Goal: Information Seeking & Learning: Learn about a topic

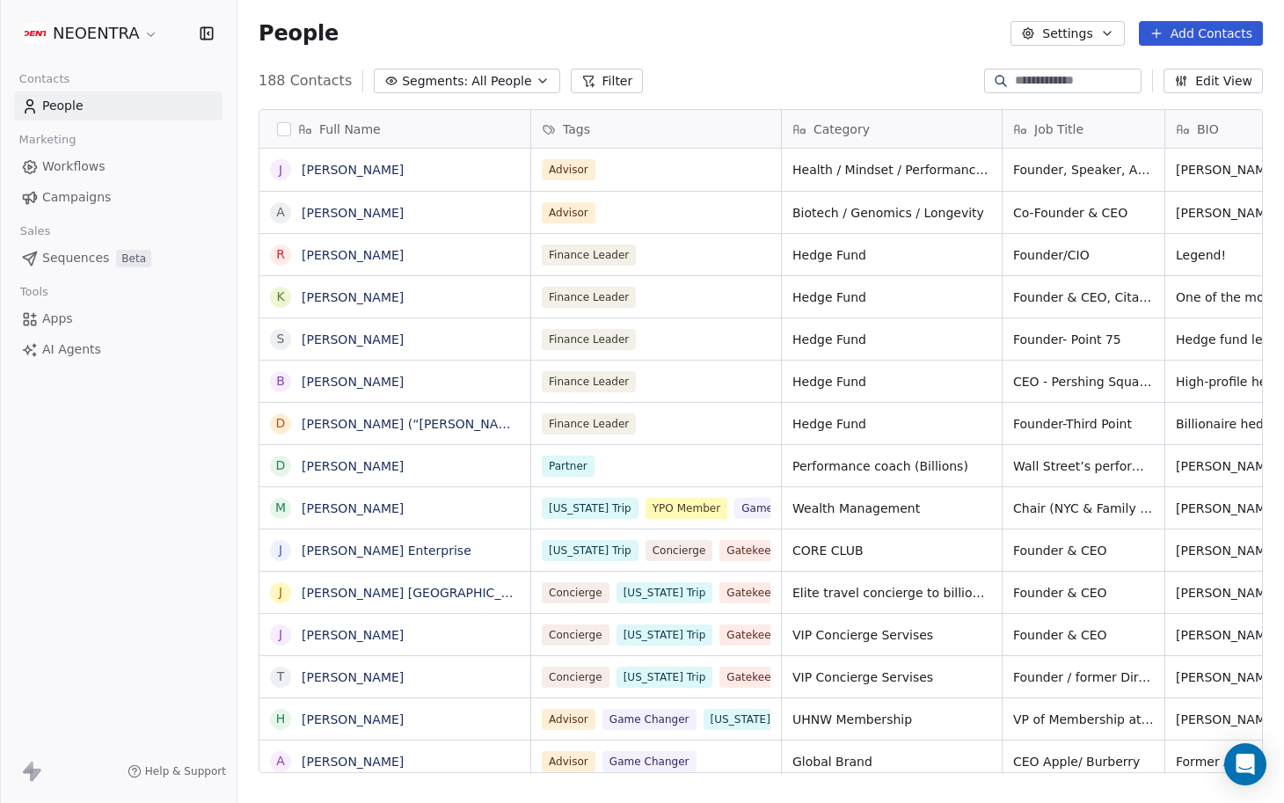
scroll to position [707, 1046]
click at [535, 79] on icon "button" at bounding box center [542, 81] width 14 height 14
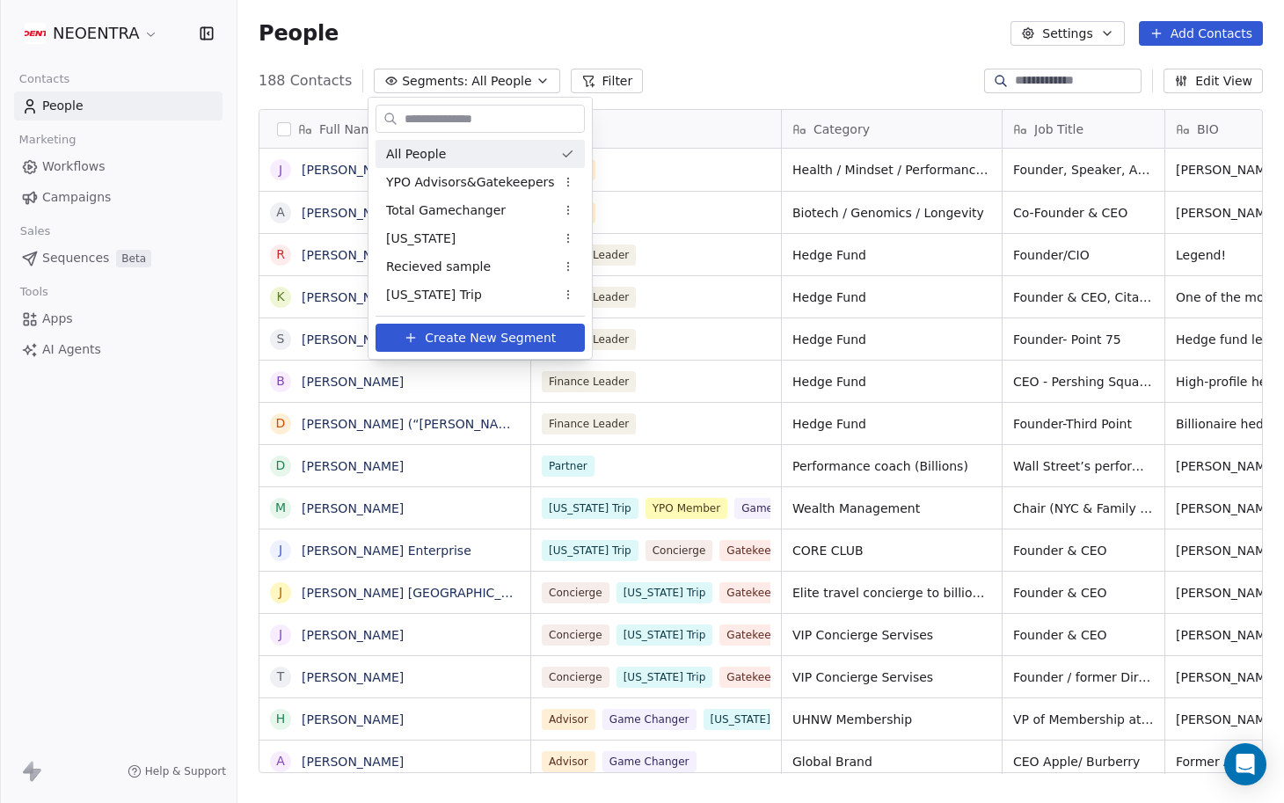
click at [813, 68] on html "NEOENTRA Contacts People Marketing Workflows Campaigns Sales Sequences Beta Too…" at bounding box center [642, 401] width 1284 height 803
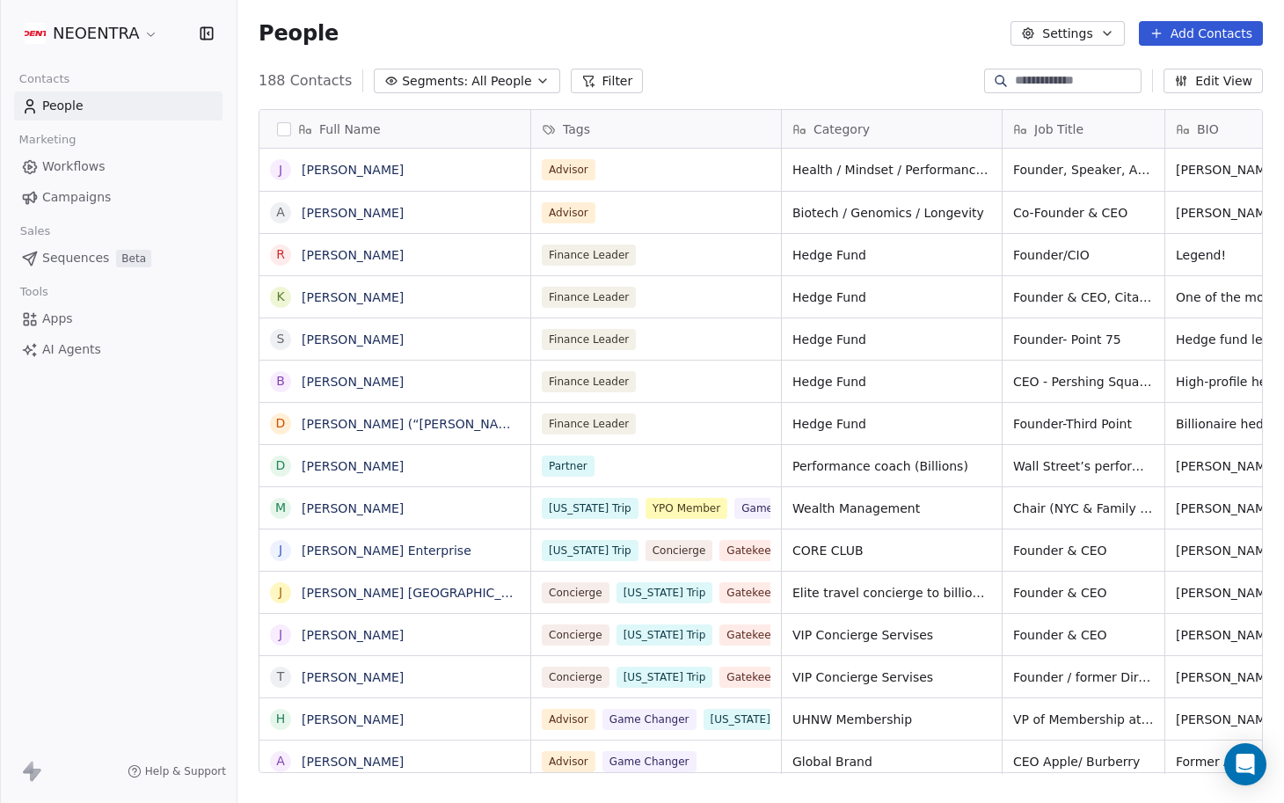
click at [521, 83] on button "Segments: All People" at bounding box center [467, 81] width 186 height 25
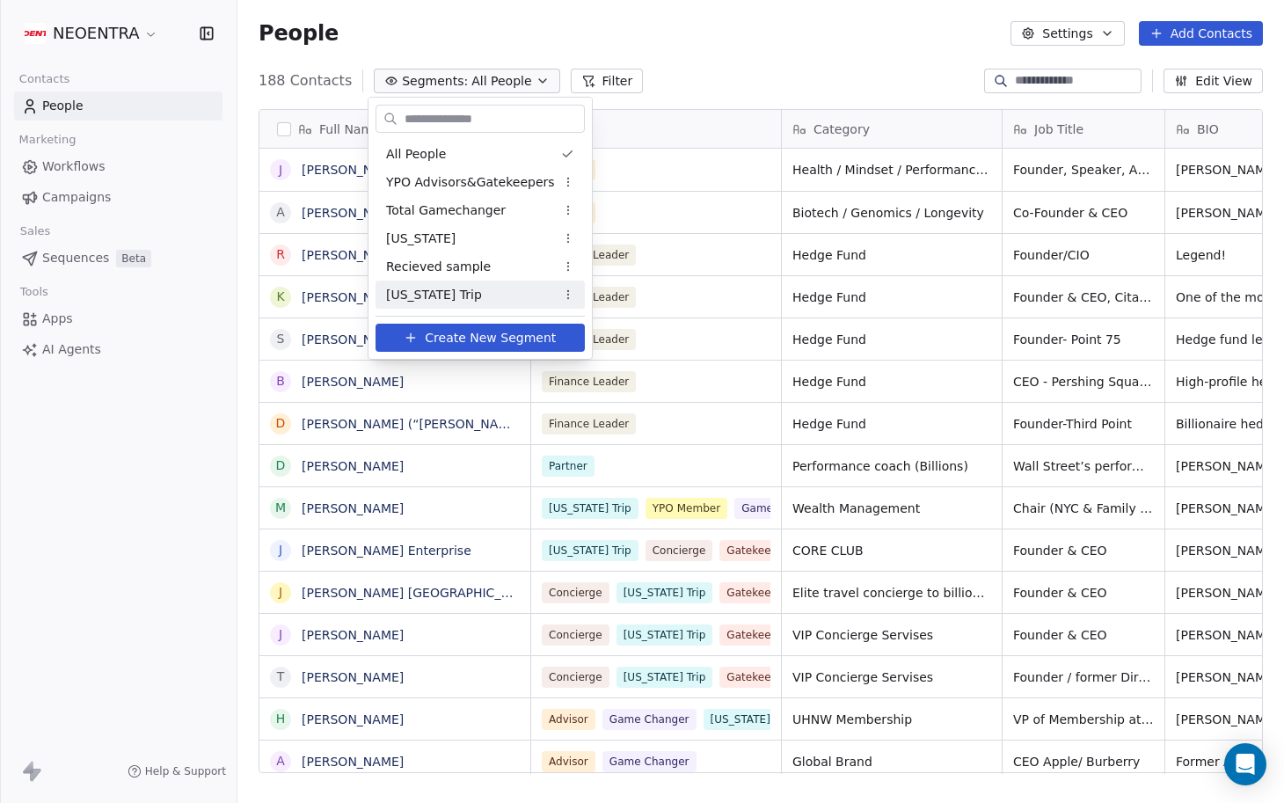
click at [446, 293] on span "[US_STATE] Trip" at bounding box center [434, 295] width 96 height 18
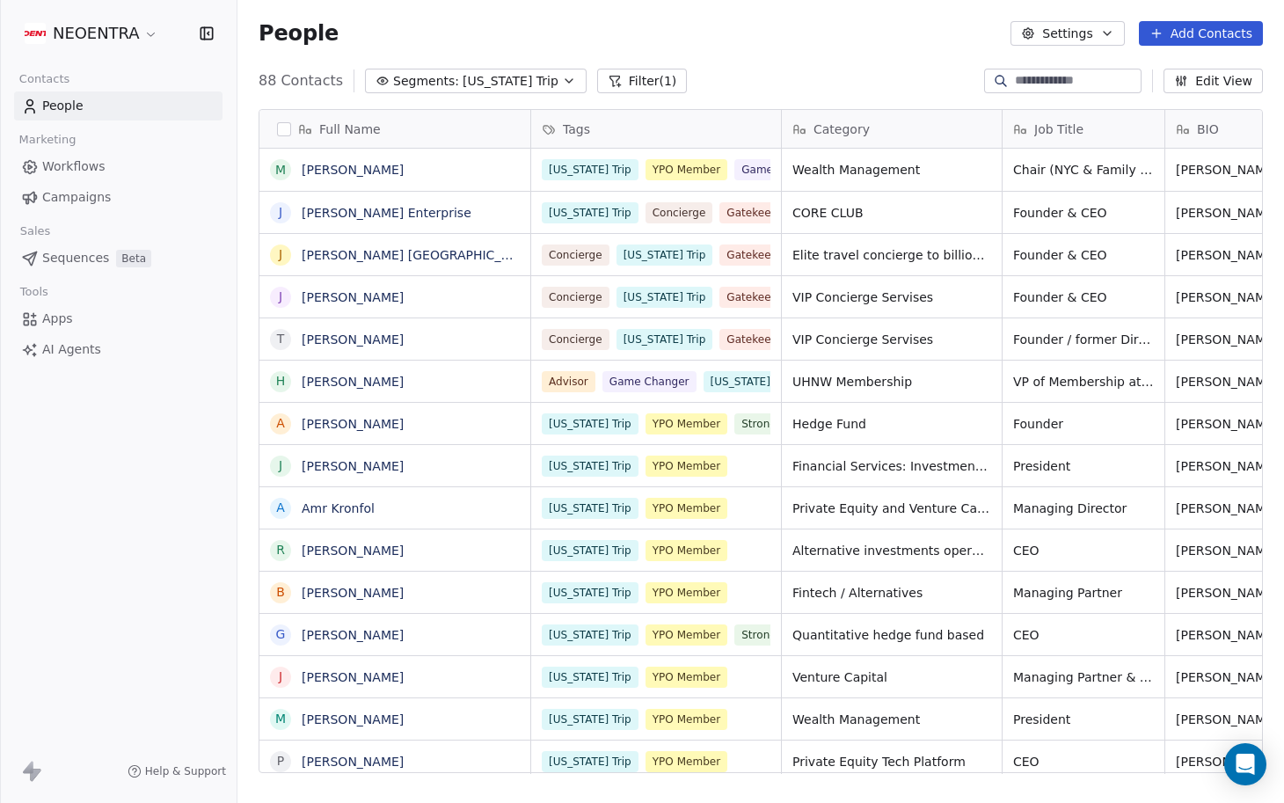
click at [617, 87] on button "Filter (1)" at bounding box center [642, 81] width 91 height 25
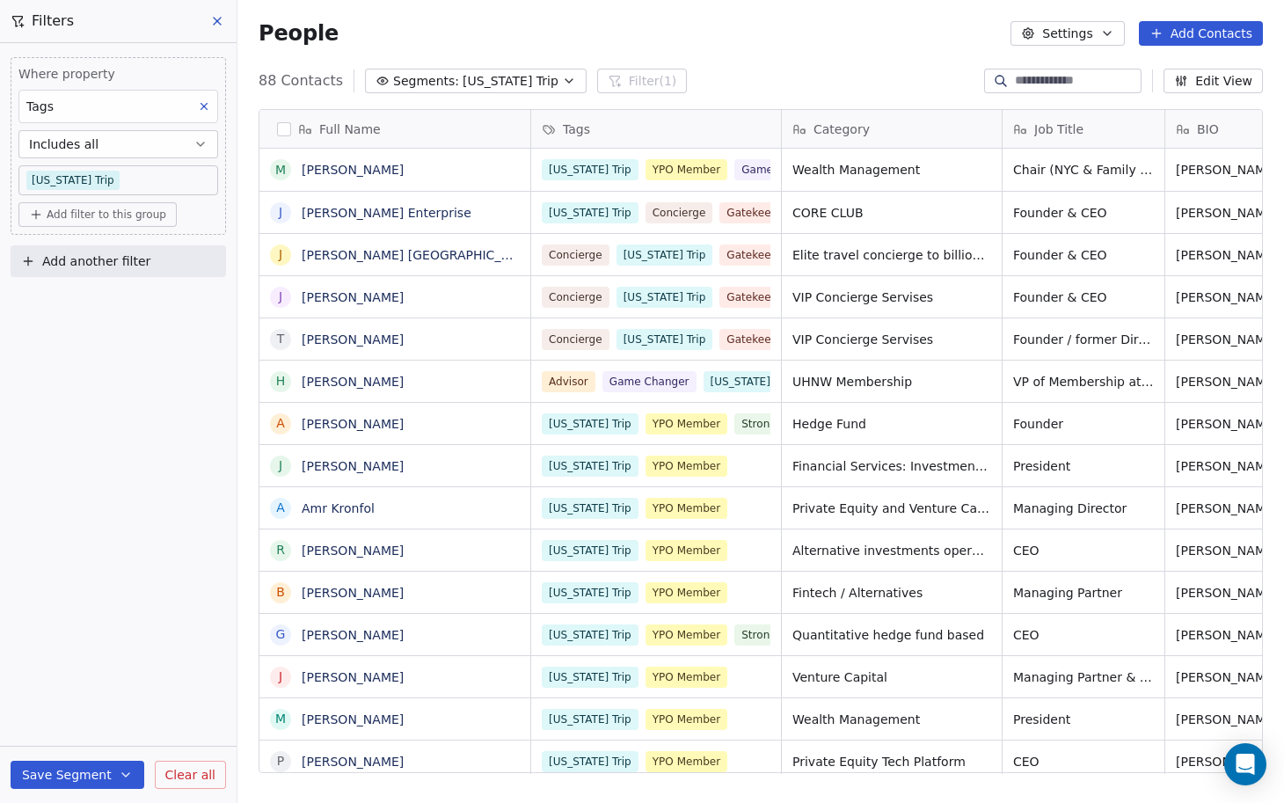
click at [140, 213] on span "Add filter to this group" at bounding box center [107, 214] width 120 height 14
click at [125, 245] on span "Contact properties" at bounding box center [94, 253] width 114 height 18
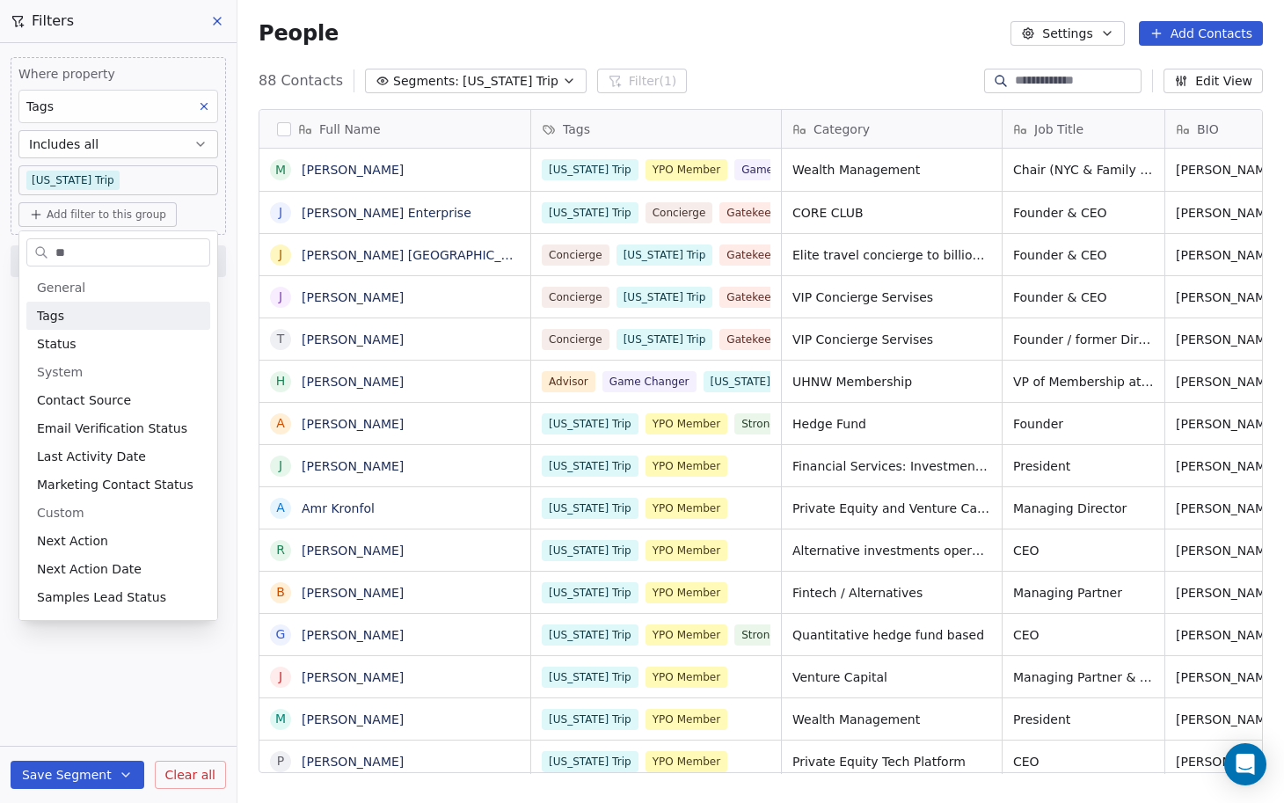
type input "**"
click at [112, 321] on div "Tags" at bounding box center [118, 316] width 163 height 18
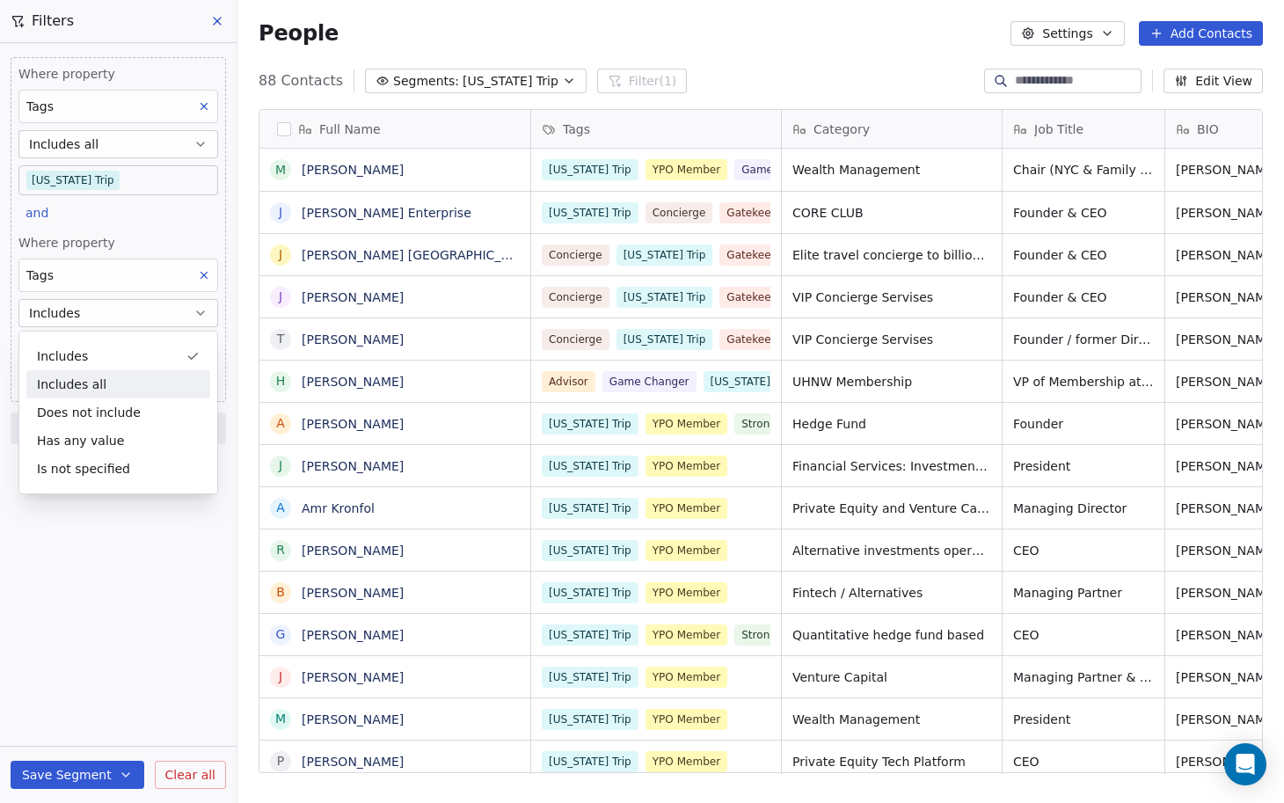
click at [98, 377] on div "Includes all" at bounding box center [118, 384] width 184 height 28
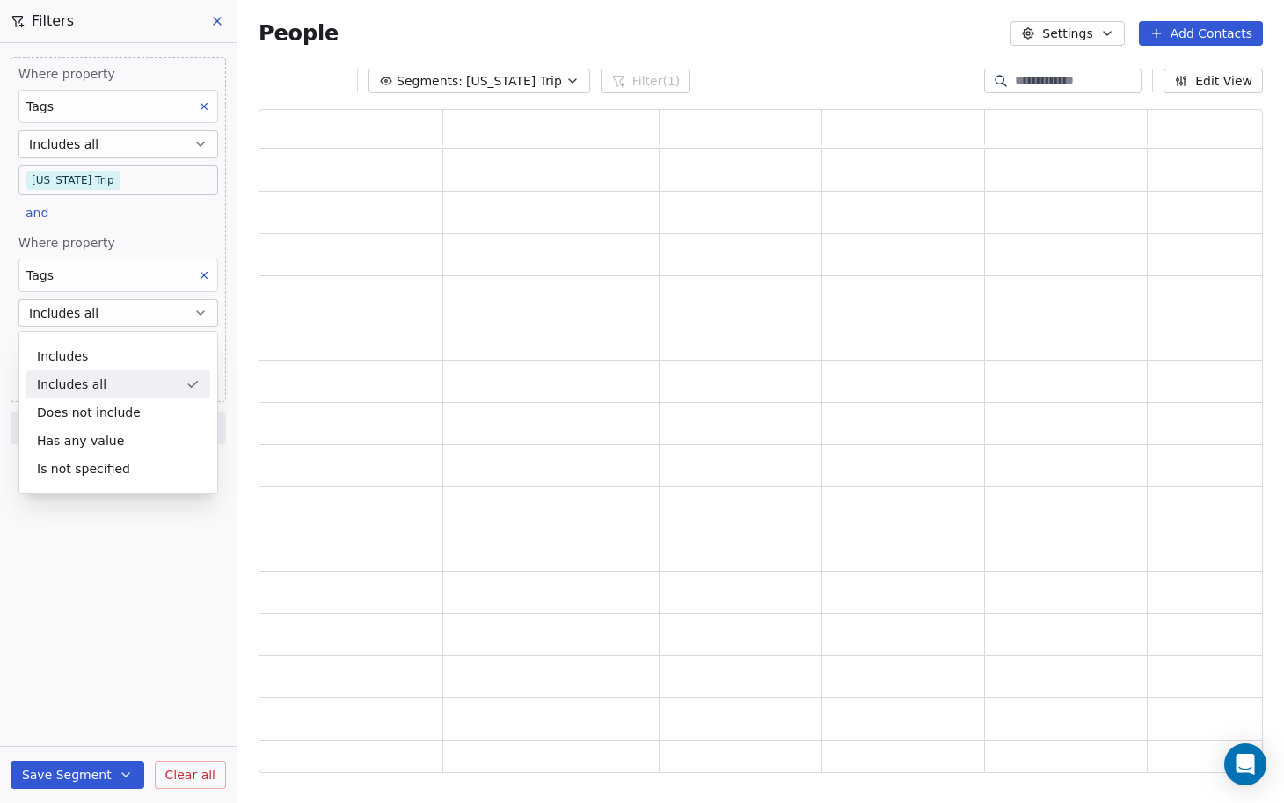
scroll to position [1, 1]
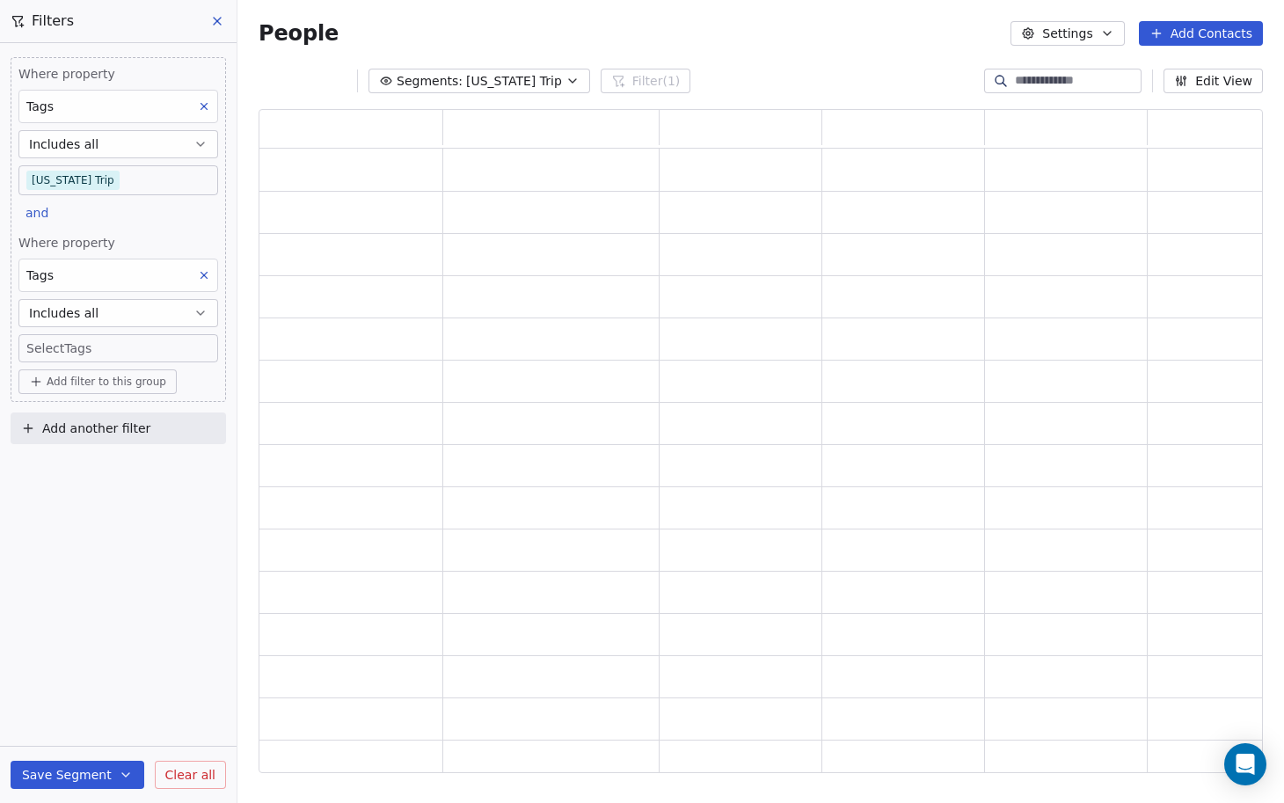
click at [99, 349] on body "NEOENTRA Contacts People Marketing Workflows Campaigns Sales Sequences Beta Too…" at bounding box center [642, 401] width 1284 height 803
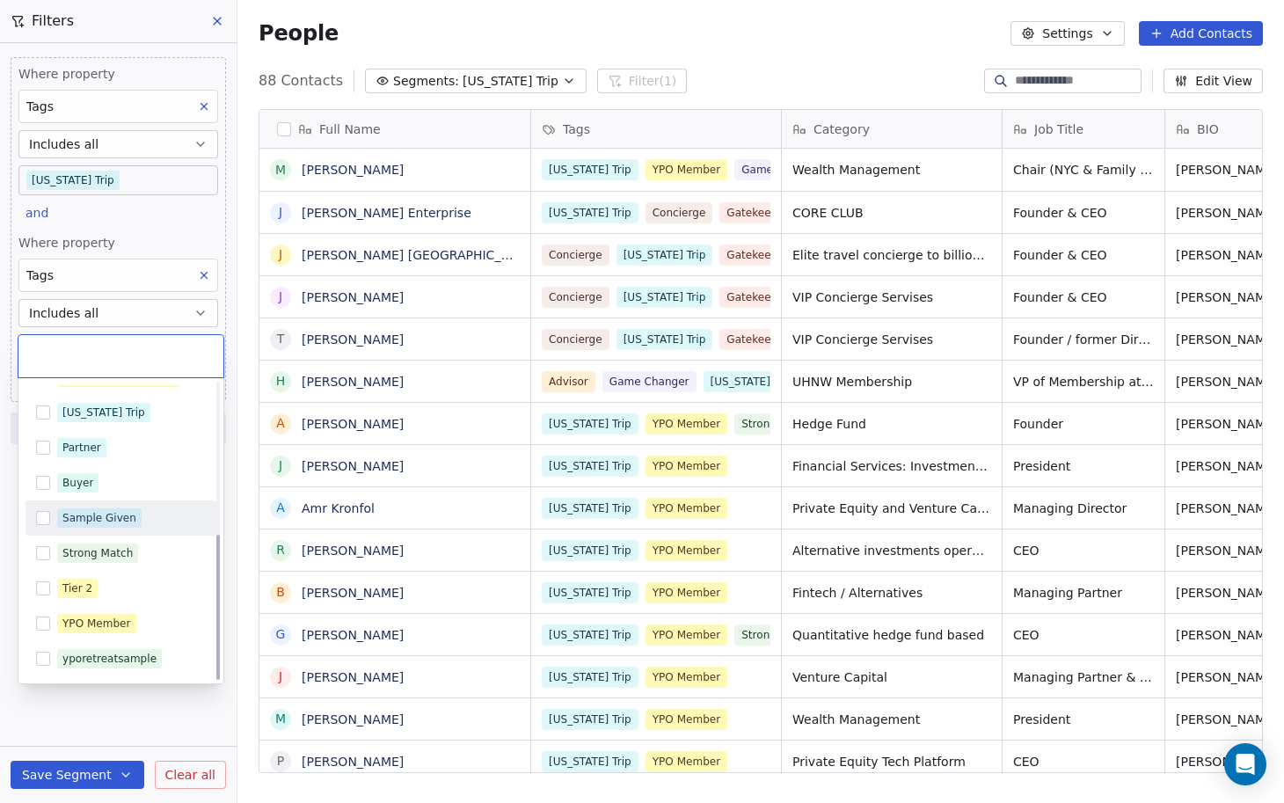
scroll to position [307, 0]
click at [47, 551] on button "Suggestions" at bounding box center [43, 553] width 14 height 14
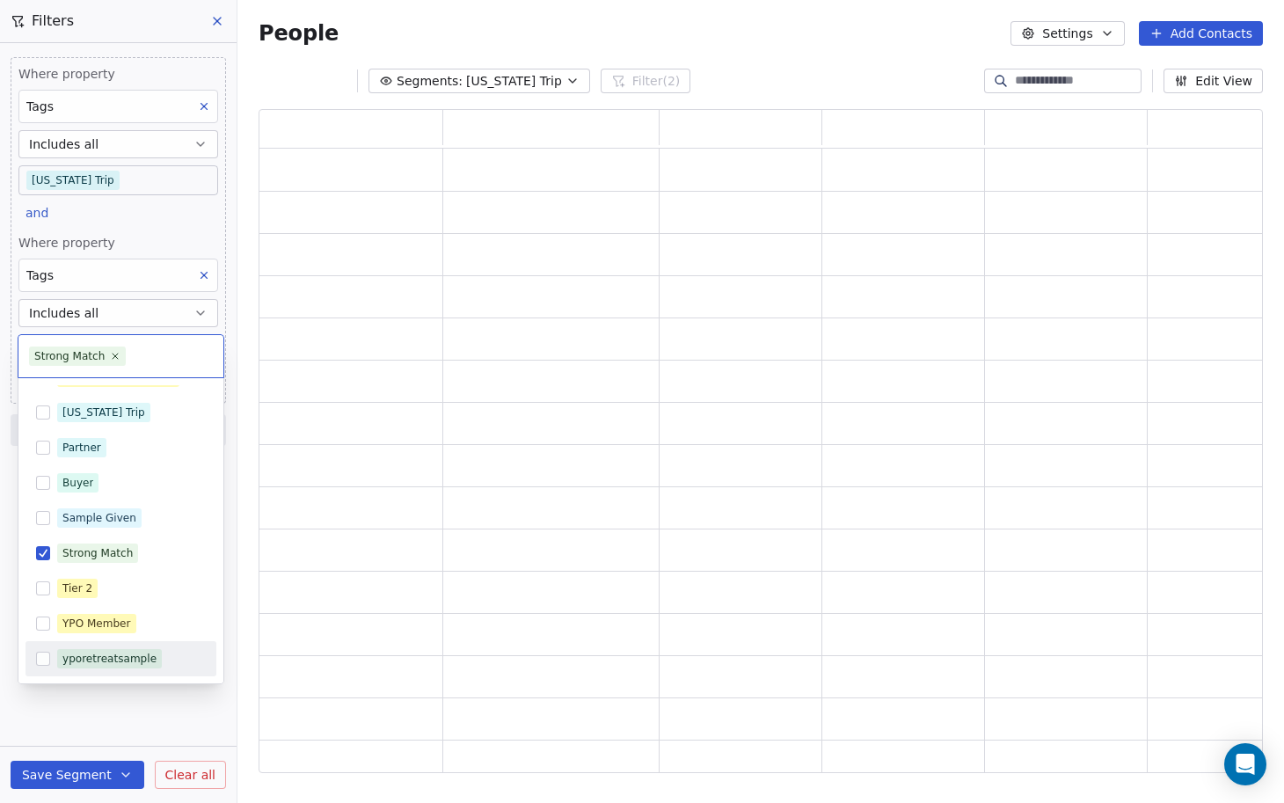
click at [70, 776] on html "NEOENTRA Contacts People Marketing Workflows Campaigns Sales Sequences Beta Too…" at bounding box center [642, 401] width 1284 height 803
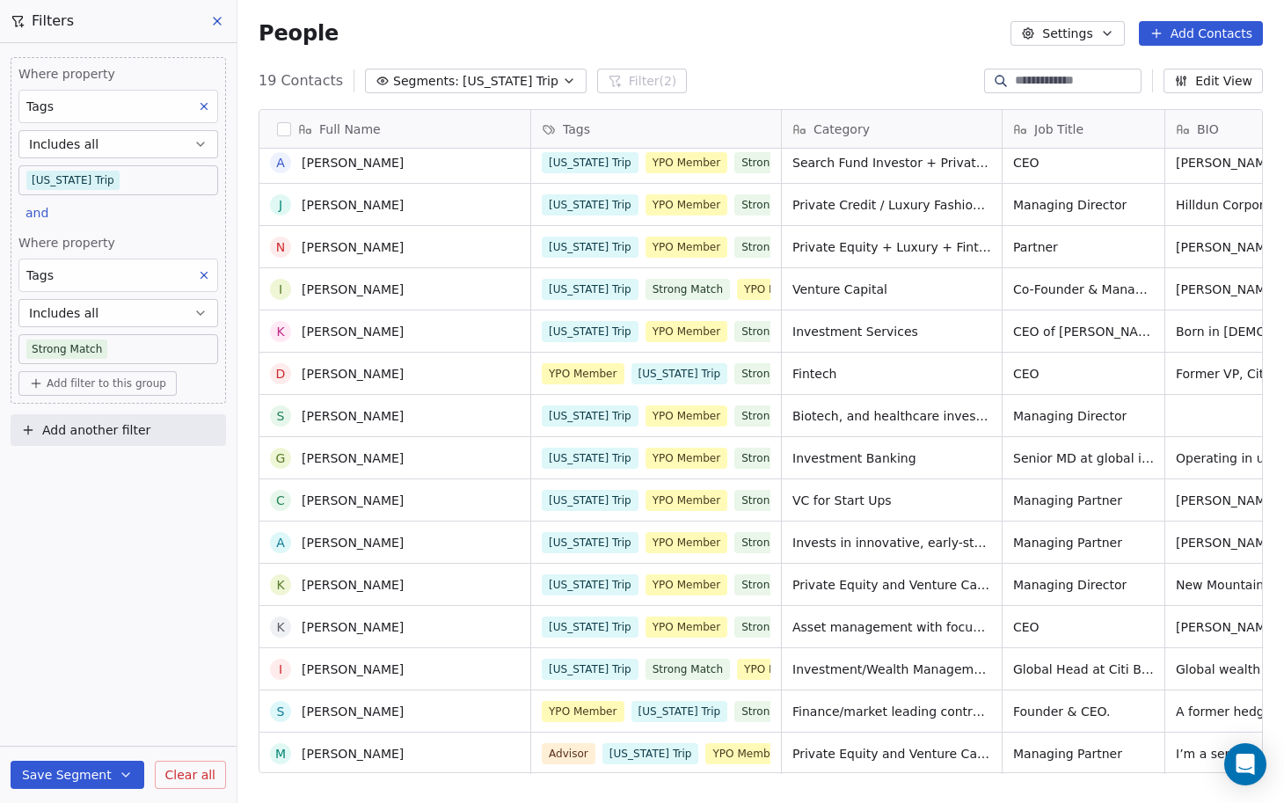
scroll to position [177, 0]
click at [866, 501] on span "VC for Start Ups" at bounding box center [841, 500] width 99 height 18
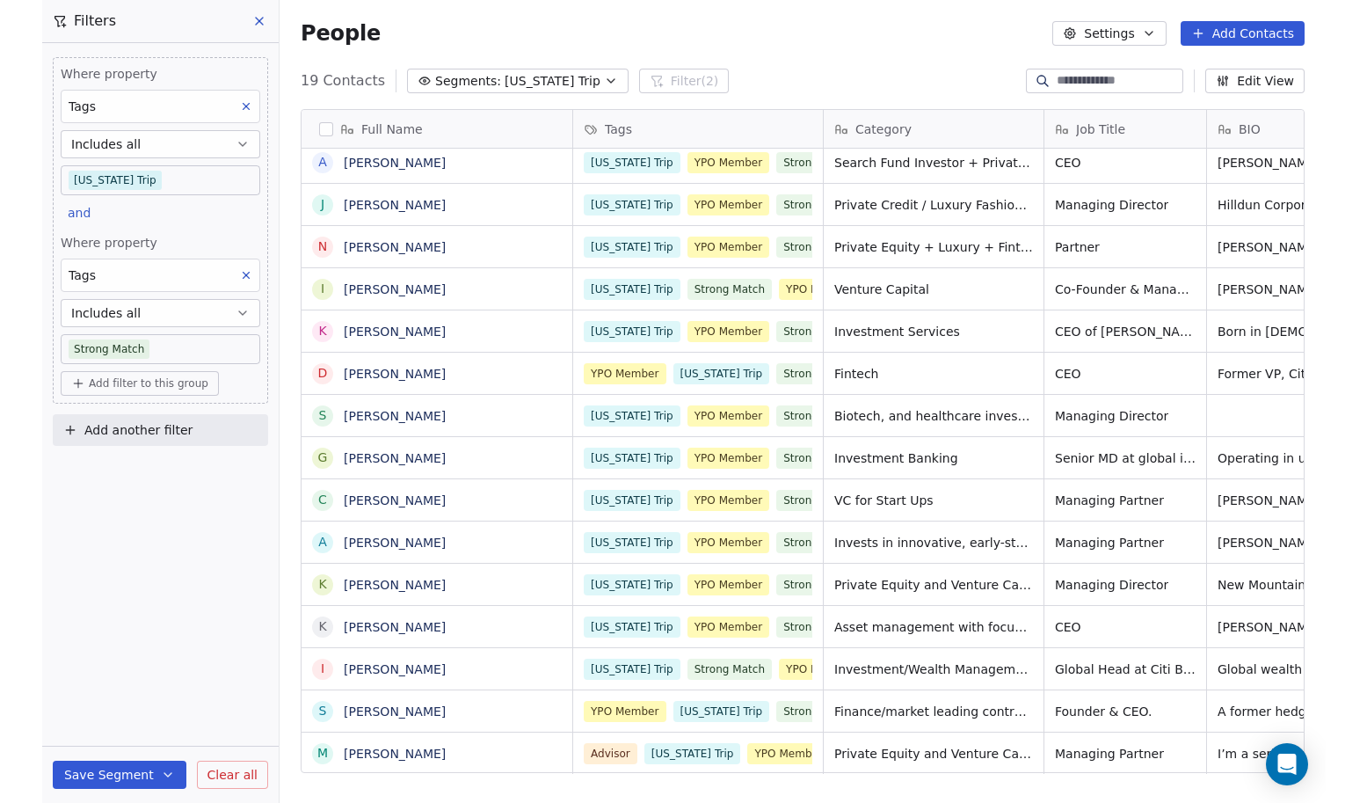
scroll to position [0, 0]
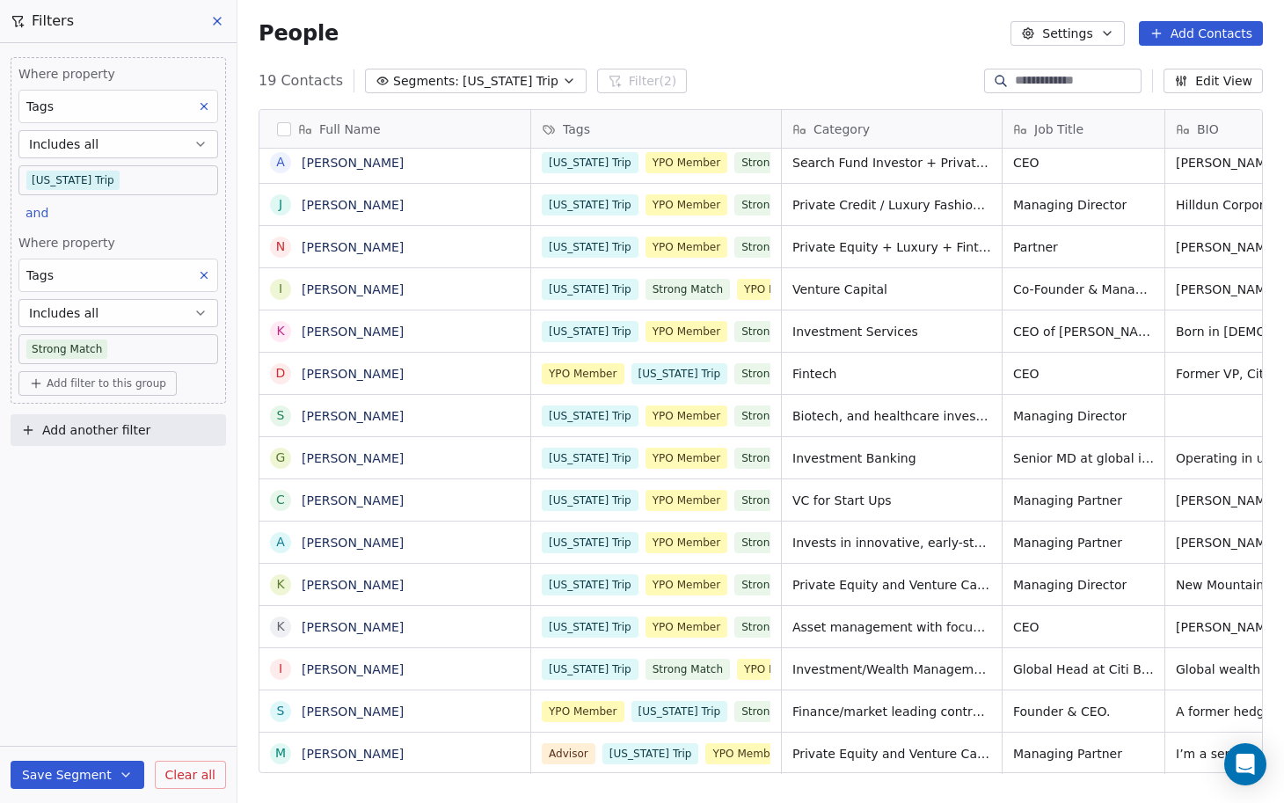
click at [838, 752] on span "Private Equity and Venture Capital;" at bounding box center [891, 754] width 199 height 18
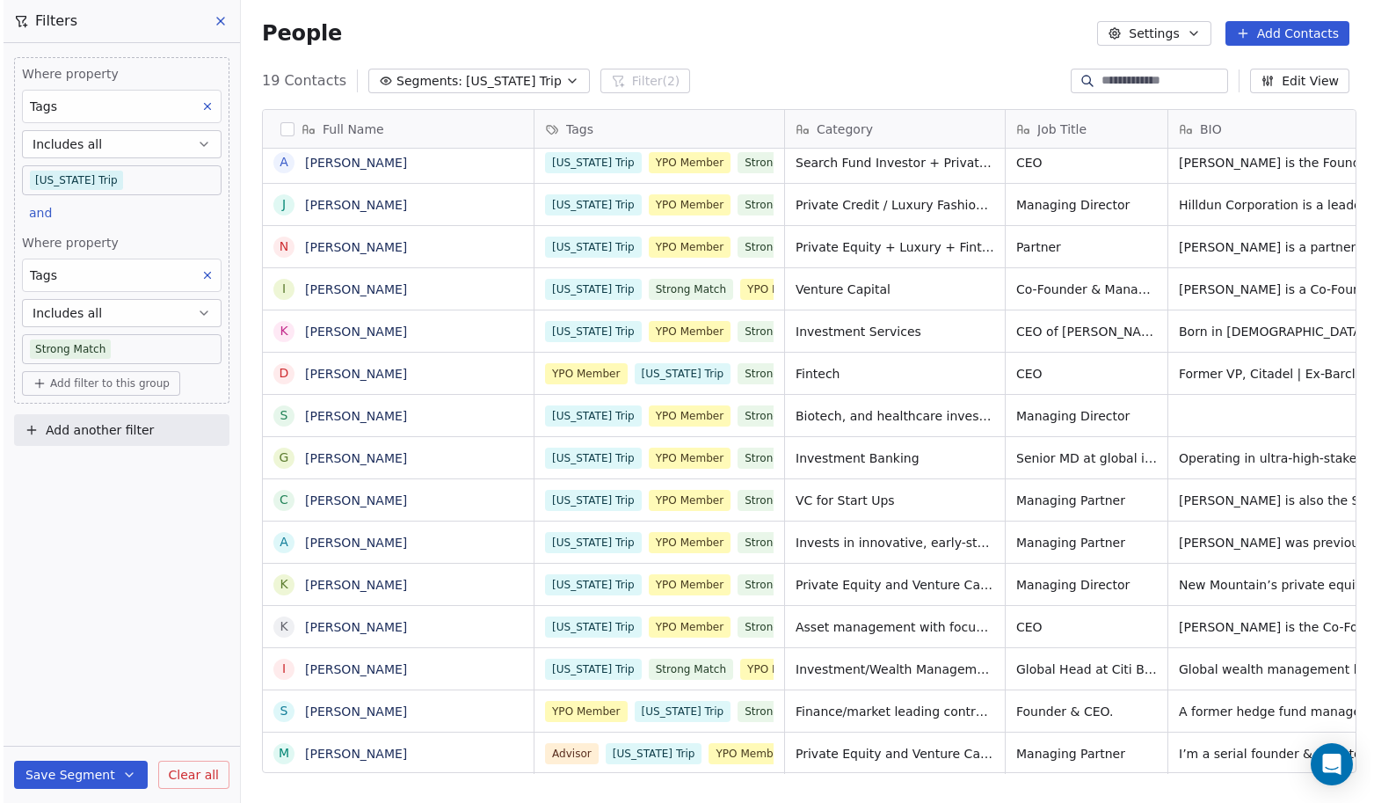
scroll to position [1, 1]
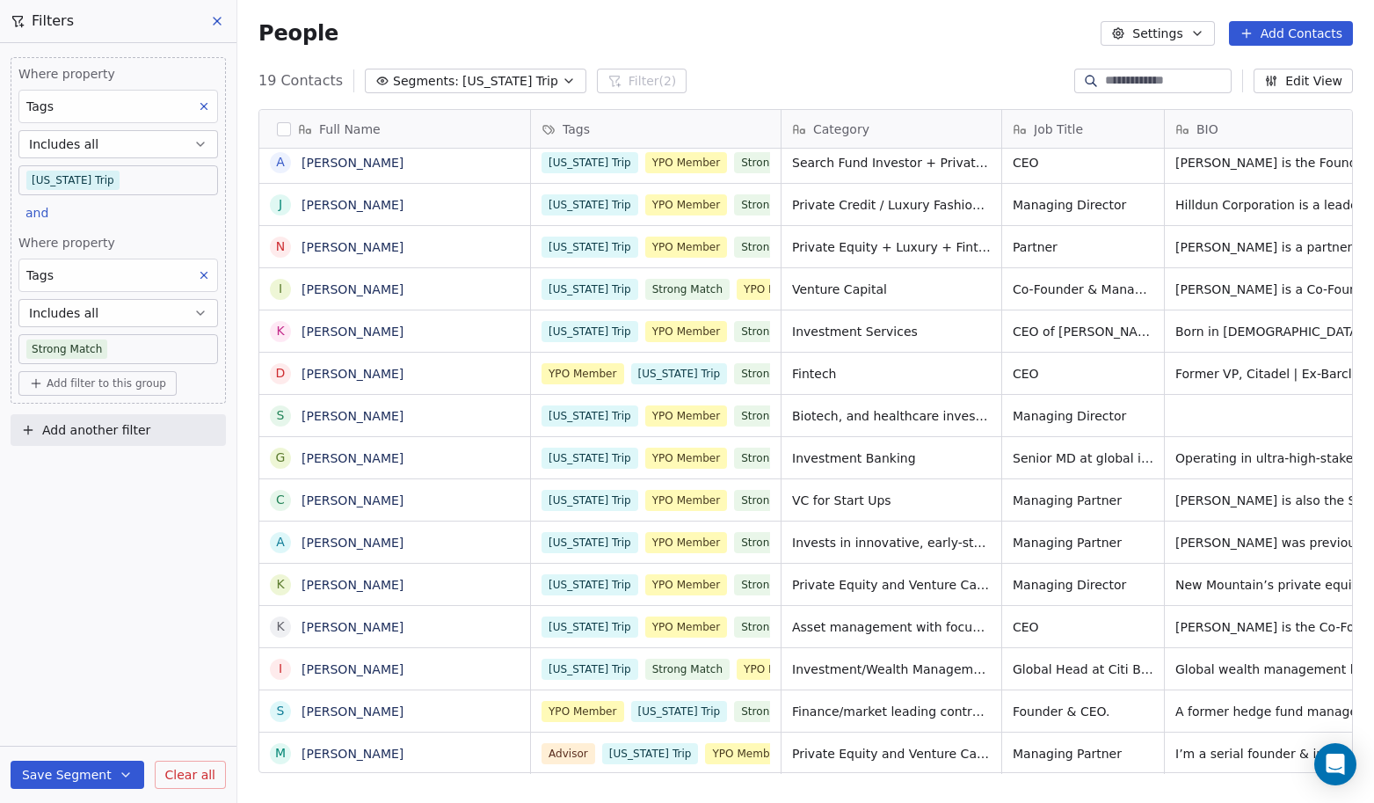
click at [216, 637] on div "Where property Tags Includes all [US_STATE] Trip and Where property Tags Includ…" at bounding box center [118, 423] width 236 height 760
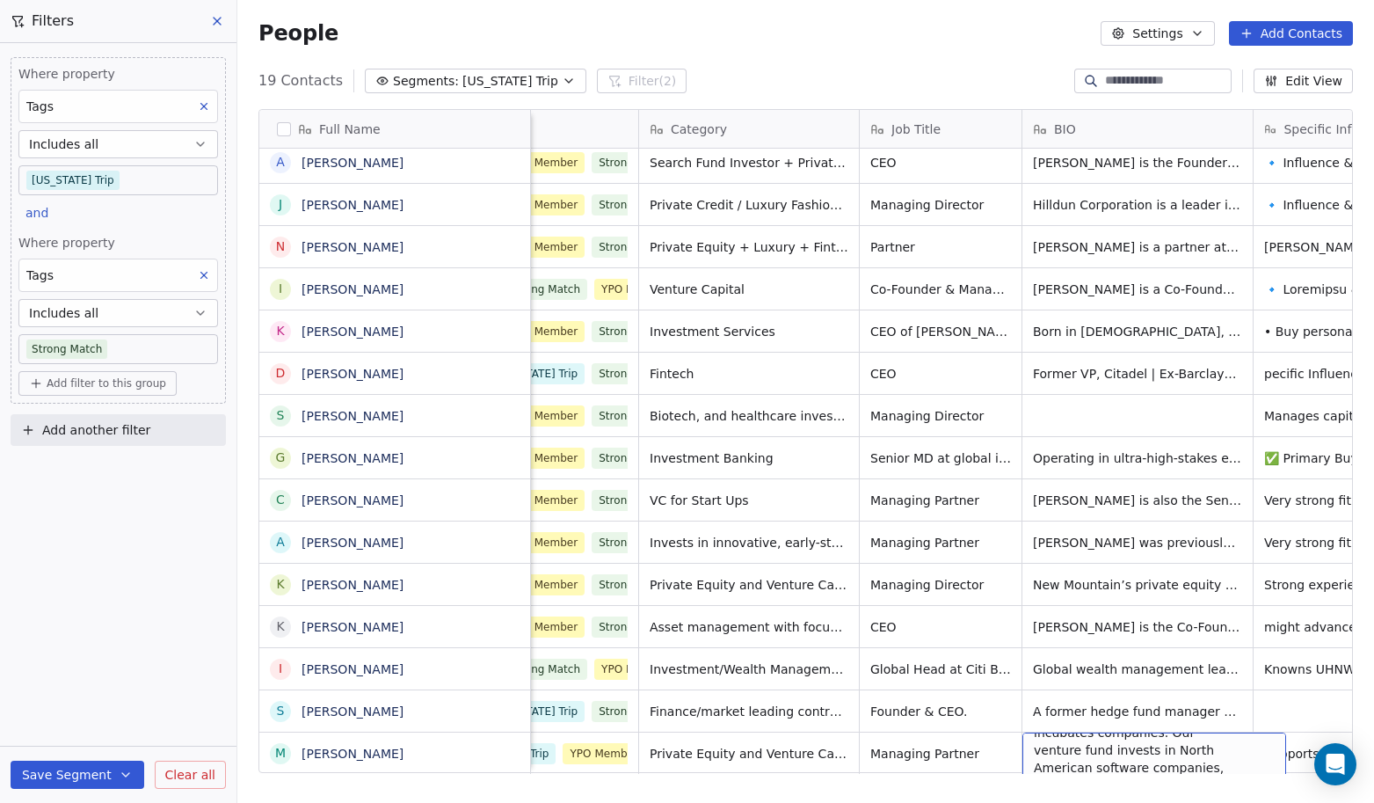
scroll to position [86, 0]
click at [174, 710] on div "Where property Tags Includes all [US_STATE] Trip and Where property Tags Includ…" at bounding box center [118, 423] width 236 height 760
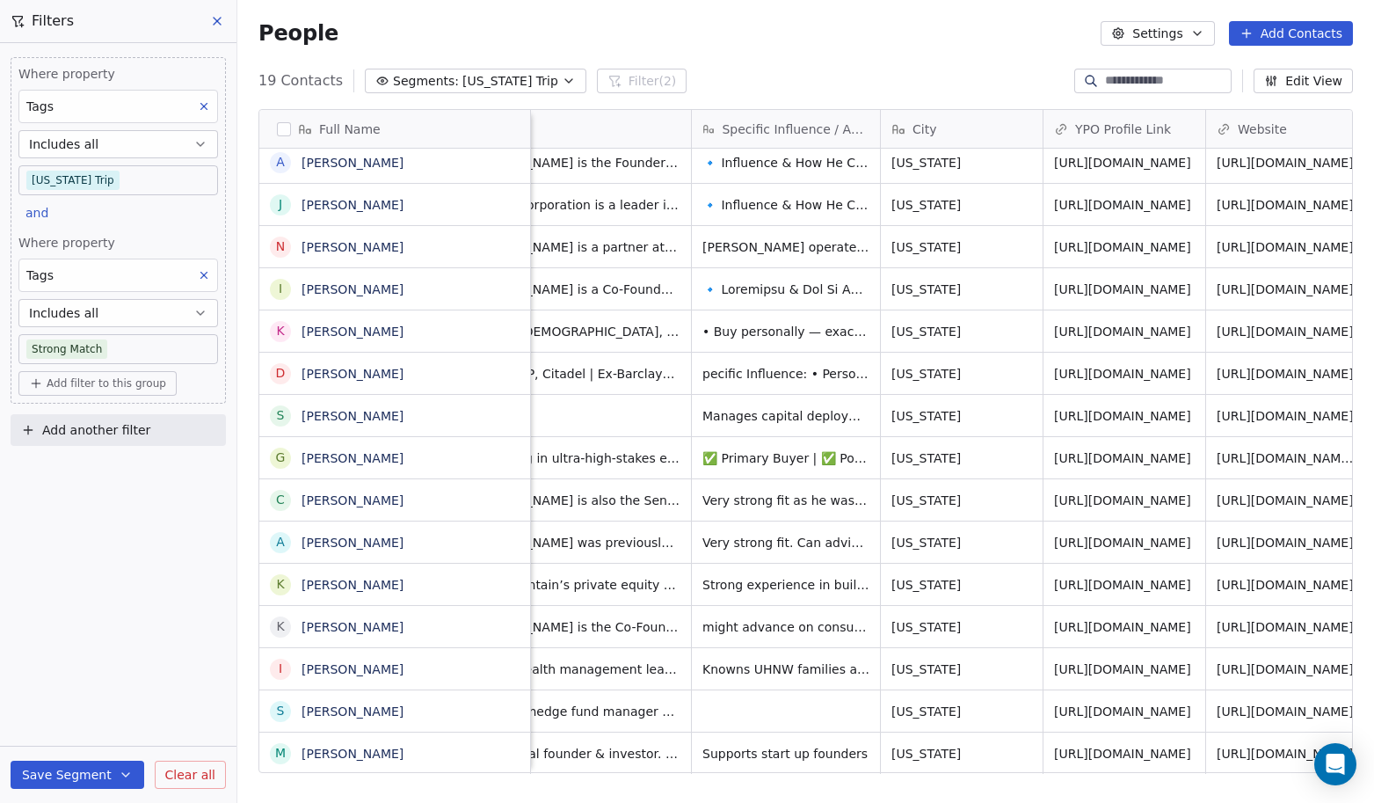
scroll to position [0, 707]
click at [1114, 753] on link "[URL][DOMAIN_NAME]" at bounding box center [1120, 753] width 137 height 14
click at [1108, 289] on link "[URL][DOMAIN_NAME]" at bounding box center [1119, 289] width 137 height 14
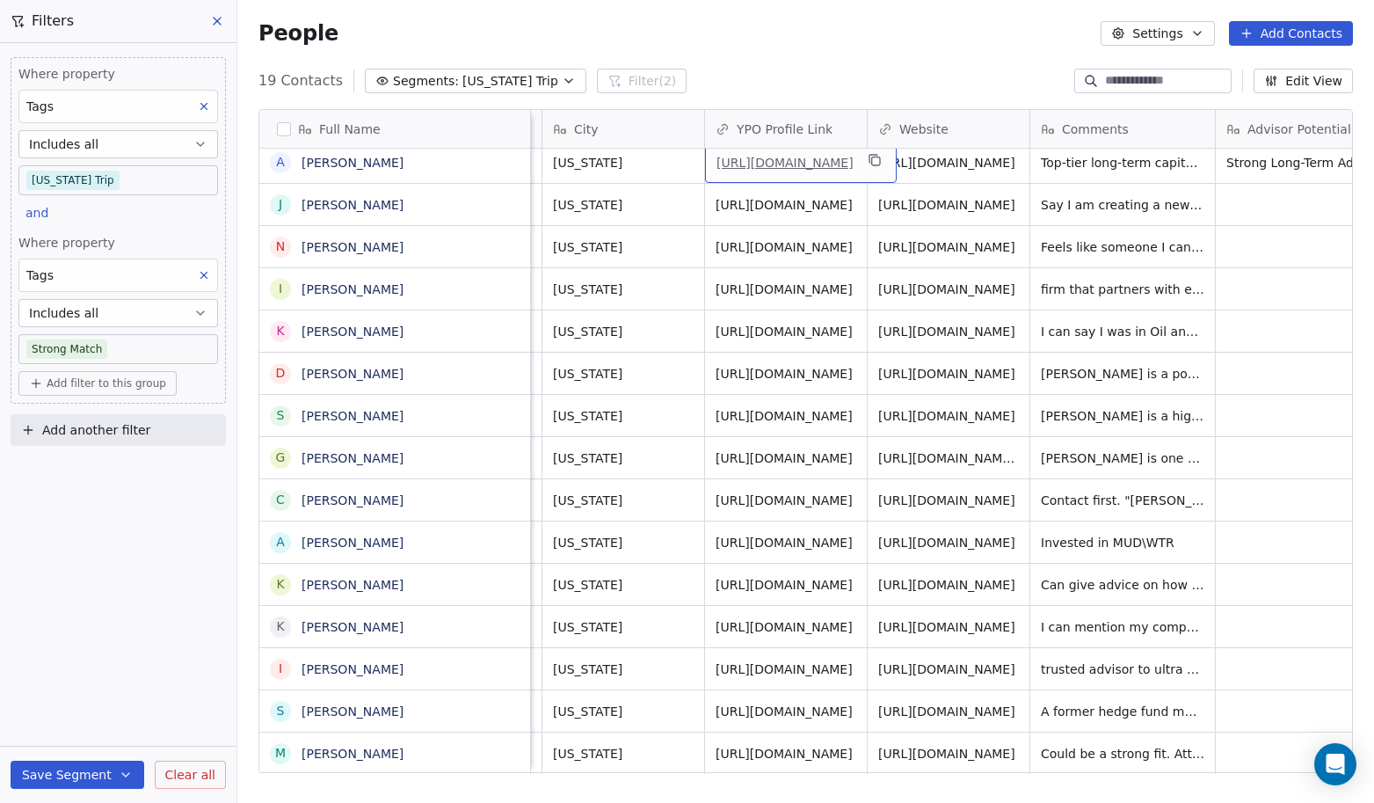
scroll to position [169, 0]
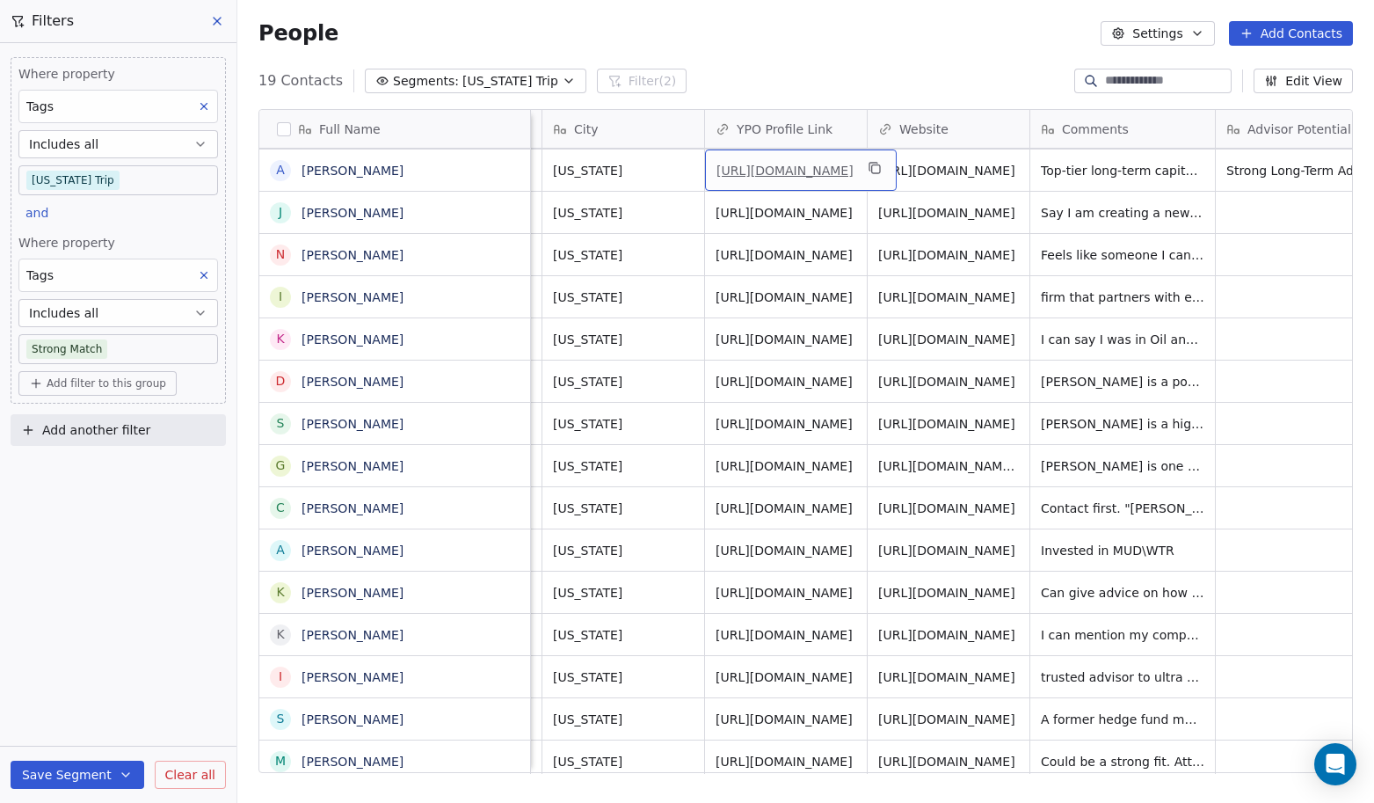
click at [811, 170] on link "[URL][DOMAIN_NAME]" at bounding box center [785, 171] width 137 height 14
